Goal: Navigation & Orientation: Find specific page/section

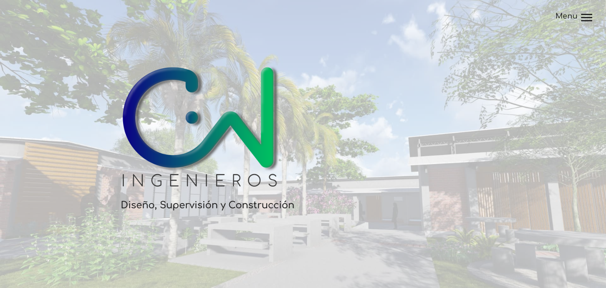
click at [586, 15] on div at bounding box center [587, 14] width 11 height 1
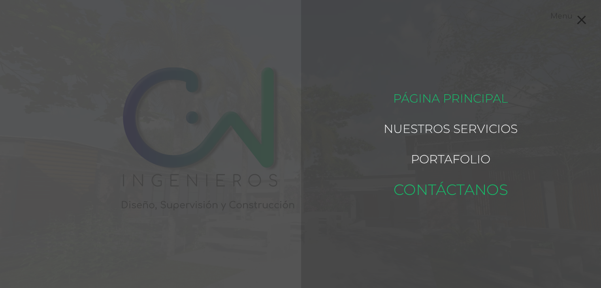
click at [467, 182] on link "Contáctanos" at bounding box center [450, 190] width 114 height 38
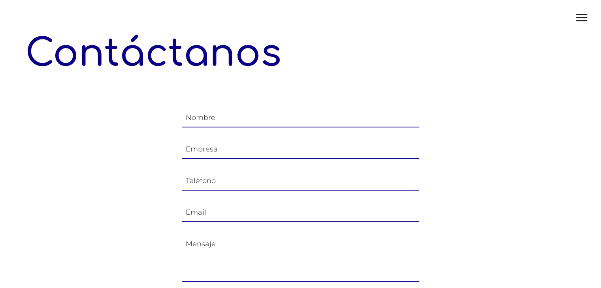
click at [592, 20] on main "Contáctanos Nombre Empresa Teléfono Email Mensaje Enviar GW Ingenieros | Tel: (…" at bounding box center [300, 196] width 601 height 392
click at [585, 19] on div at bounding box center [581, 18] width 11 height 9
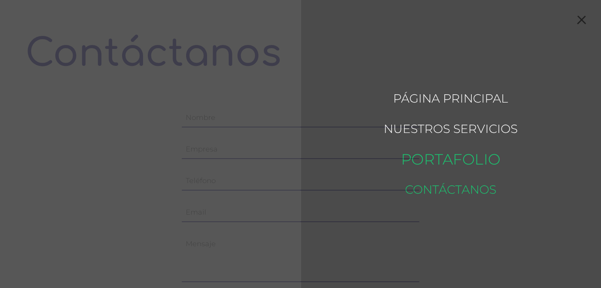
click at [449, 151] on link "Portafolio" at bounding box center [450, 159] width 99 height 38
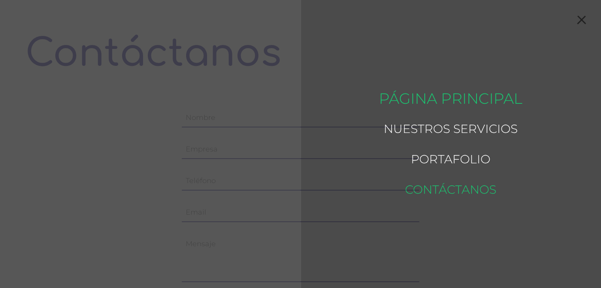
click at [452, 90] on link "Página Principal" at bounding box center [451, 98] width 144 height 38
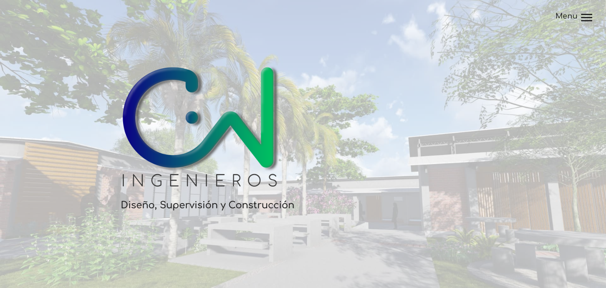
click at [583, 14] on div at bounding box center [587, 14] width 11 height 1
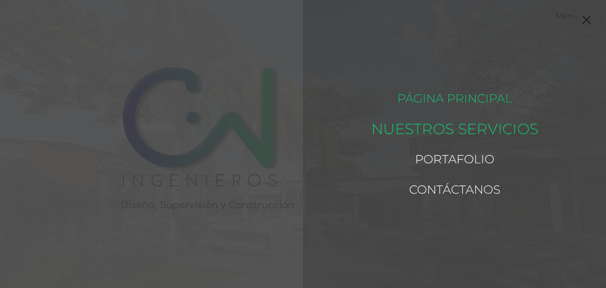
click at [460, 122] on link "Nuestros Servicios" at bounding box center [454, 129] width 167 height 38
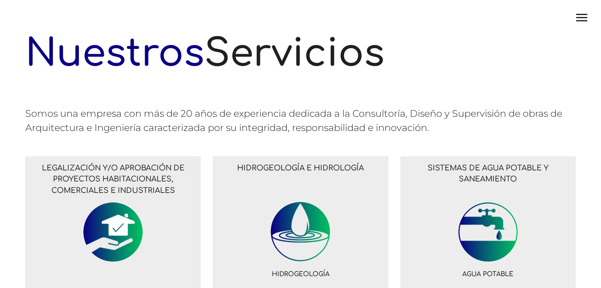
click at [578, 19] on div at bounding box center [581, 18] width 11 height 9
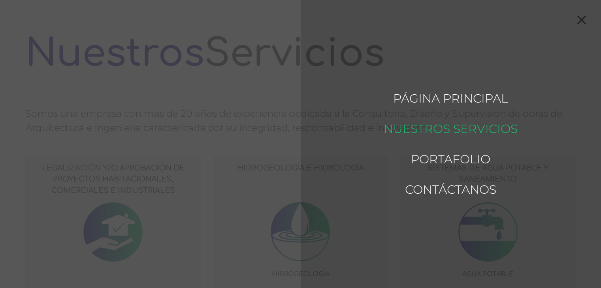
click at [460, 75] on ul "Página Principal Nuestros Servicios [GEOGRAPHIC_DATA] Contáctanos" at bounding box center [450, 144] width 300 height 288
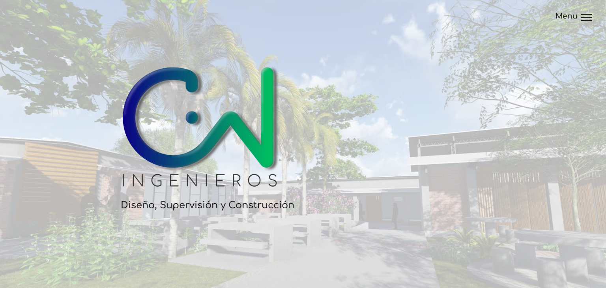
click at [153, 185] on img at bounding box center [201, 125] width 178 height 143
click at [149, 185] on img at bounding box center [201, 125] width 178 height 143
click at [211, 207] on h2 "Diseño, Supervisión y Construcción" at bounding box center [347, 205] width 467 height 17
click at [589, 21] on div at bounding box center [587, 20] width 11 height 1
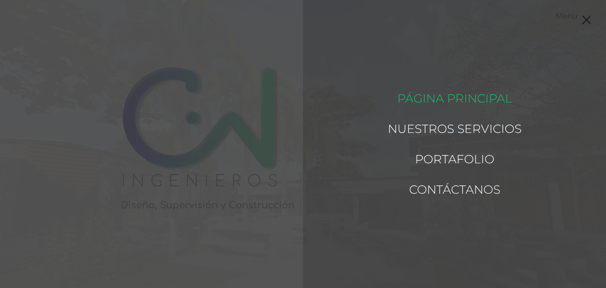
click at [588, 19] on div at bounding box center [586, 20] width 9 height 9
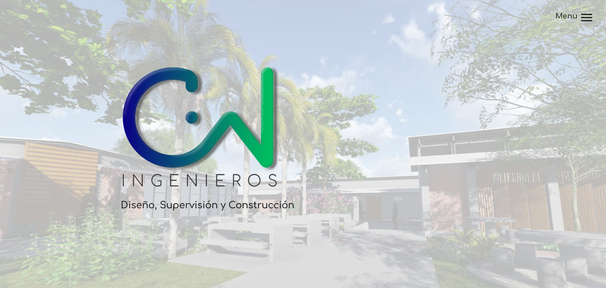
click at [584, 18] on div at bounding box center [587, 17] width 11 height 1
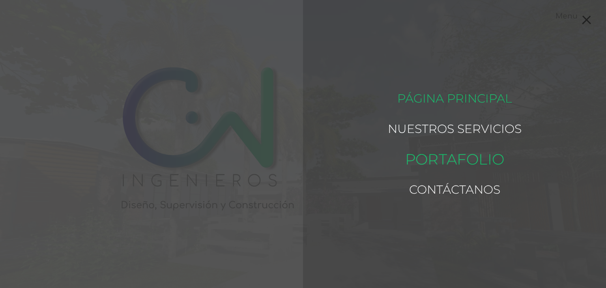
click at [466, 165] on link "Portafolio" at bounding box center [454, 159] width 99 height 38
click at [467, 156] on link "Portafolio" at bounding box center [454, 159] width 99 height 38
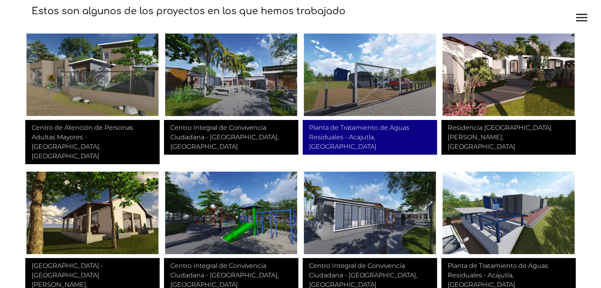
scroll to position [132, 0]
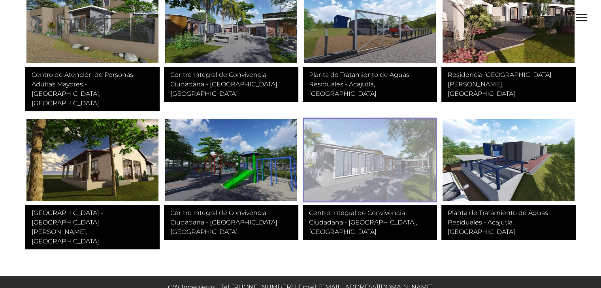
click at [354, 160] on img at bounding box center [369, 160] width 134 height 85
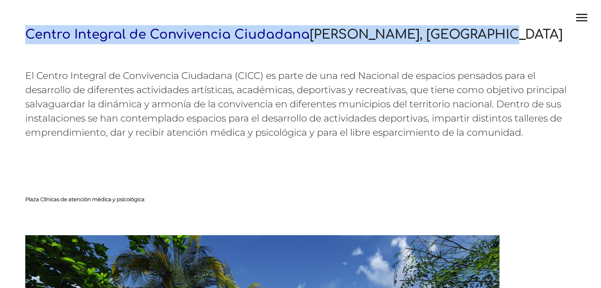
click at [576, 20] on div at bounding box center [581, 20] width 11 height 1
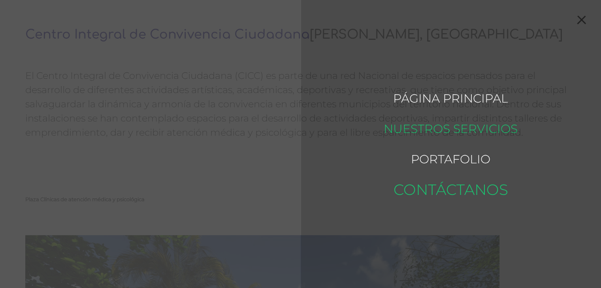
click at [457, 186] on link "Contáctanos" at bounding box center [450, 190] width 114 height 38
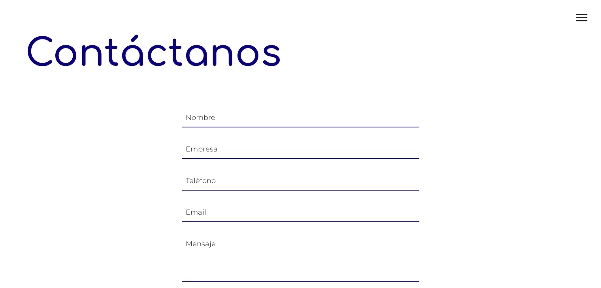
click at [584, 19] on div at bounding box center [581, 18] width 11 height 9
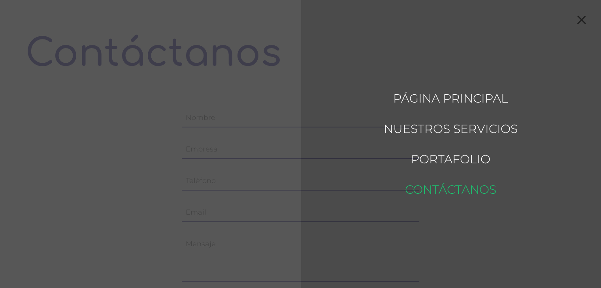
click at [582, 19] on div at bounding box center [580, 20] width 9 height 9
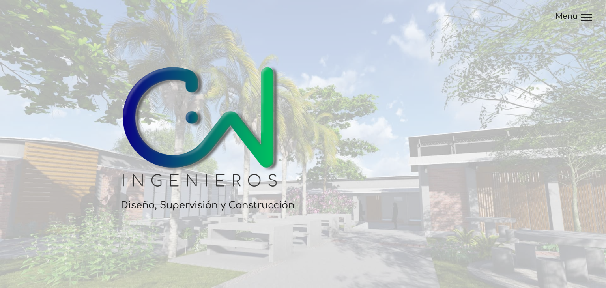
click at [582, 19] on div at bounding box center [587, 18] width 11 height 9
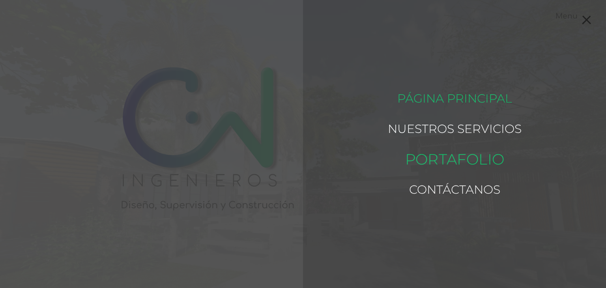
click at [474, 154] on link "Portafolio" at bounding box center [454, 159] width 99 height 38
